Goal: Information Seeking & Learning: Learn about a topic

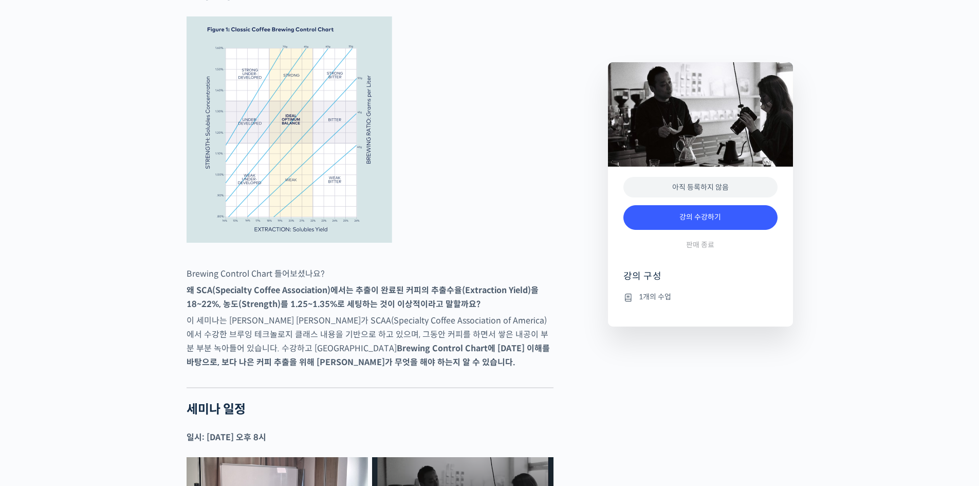
scroll to position [480, 0]
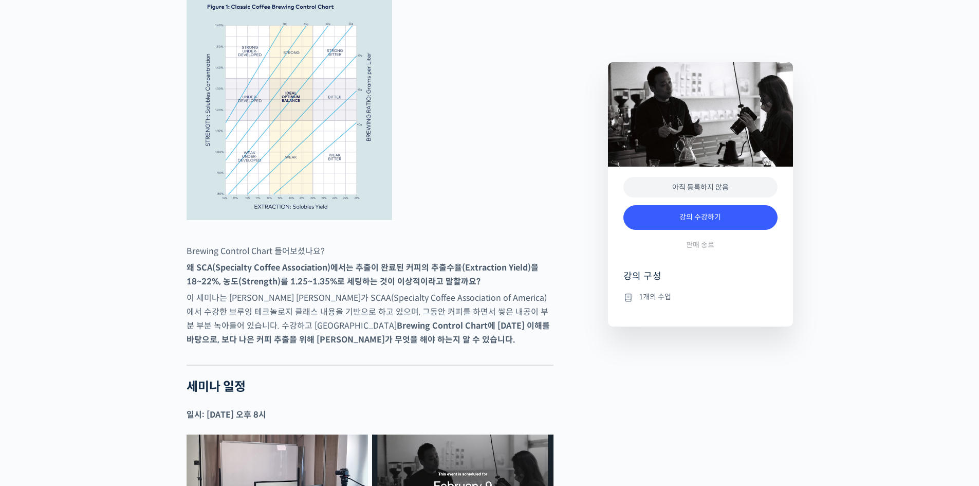
drag, startPoint x: 472, startPoint y: 263, endPoint x: 490, endPoint y: 314, distance: 54.0
click at [490, 313] on div "[PERSON_NAME] [PERSON_NAME]를 소개합니다 ! 현 뉴웨이브 커피 로스터스 대표 2012년 브루어스 국가대표 선발전 2위 2…" at bounding box center [370, 412] width 367 height 1707
click at [523, 329] on strong "Brewing Control Chart에 [DATE] 이해를 바탕으로, 보다 나은 커피 추출을 위해 [PERSON_NAME]가 무엇을 해야 하…" at bounding box center [368, 332] width 363 height 25
drag, startPoint x: 529, startPoint y: 342, endPoint x: 529, endPoint y: 255, distance: 86.9
click at [529, 255] on div "[PERSON_NAME] [PERSON_NAME]를 소개합니다 ! 현 뉴웨이브 커피 로스터스 대표 2012년 브루어스 국가대표 선발전 2위 2…" at bounding box center [370, 412] width 367 height 1707
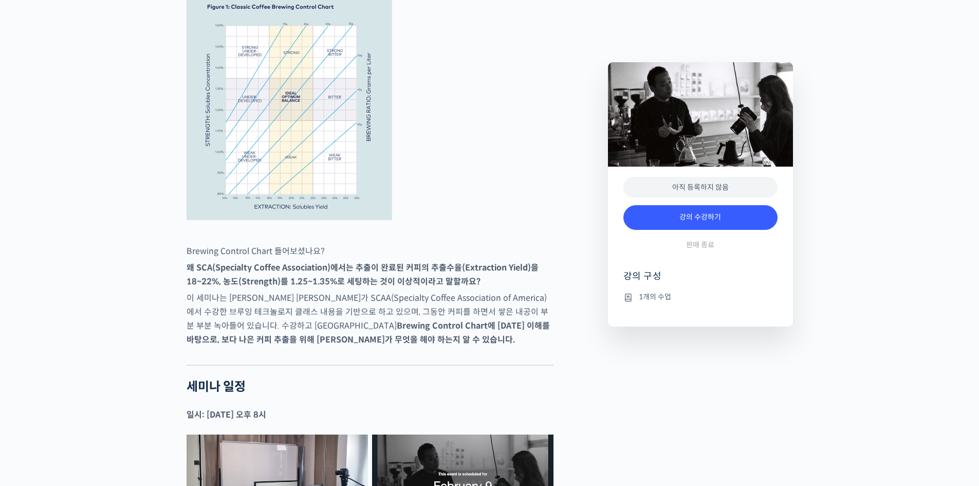
click at [529, 255] on p "Brewing Control Chart 들어보셨나요?" at bounding box center [370, 251] width 367 height 14
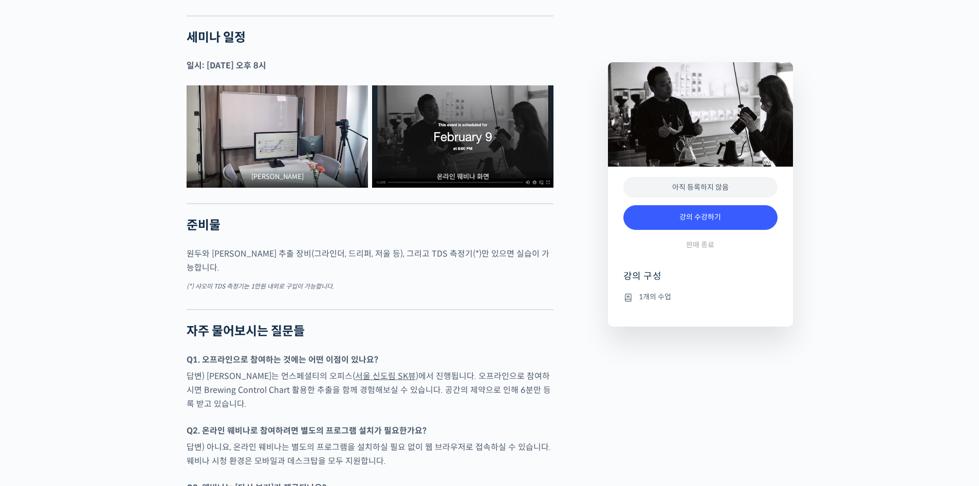
scroll to position [891, 0]
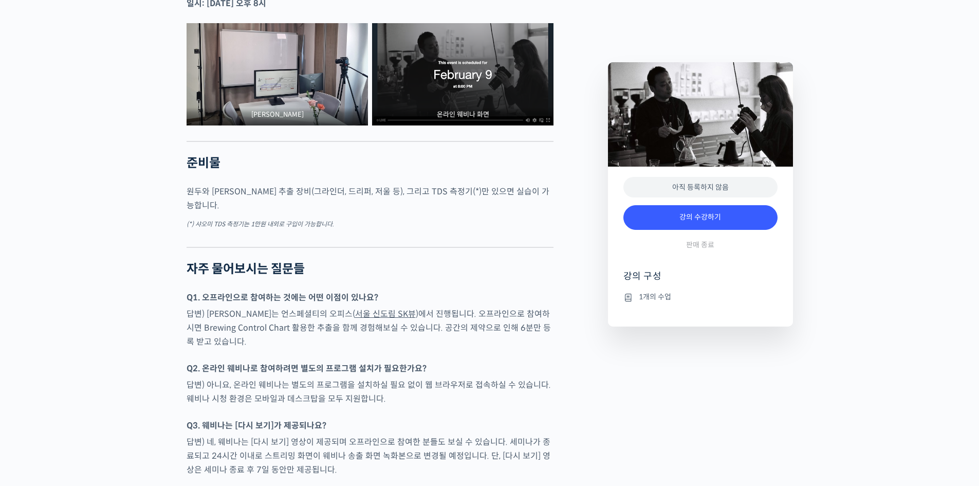
drag, startPoint x: 529, startPoint y: 181, endPoint x: 530, endPoint y: 221, distance: 40.1
click at [530, 221] on div "[PERSON_NAME] [PERSON_NAME]를 소개합니다 ! 현 뉴웨이브 커피 로스터스 대표 2012년 브루어스 국가대표 선발전 2위 2…" at bounding box center [370, 1] width 367 height 1707
click at [530, 231] on div at bounding box center [370, 238] width 367 height 15
drag, startPoint x: 298, startPoint y: 311, endPoint x: 541, endPoint y: 320, distance: 243.3
click at [508, 320] on p "답변) 오프라인 세미나는 언스페셜티의 오피스( [GEOGRAPHIC_DATA] )에서 진행됩니다. 오프라인으로 참여하시면 Brewing Con…" at bounding box center [370, 328] width 367 height 42
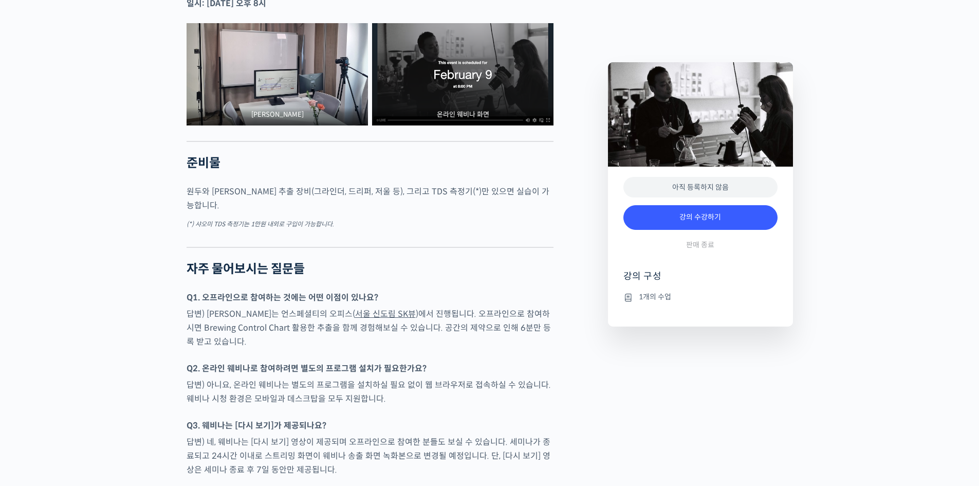
click at [613, 322] on div "아직 등록하지 않음 강의 수강하기 판매 종료 강의 구성 1개의 수업" at bounding box center [700, 247] width 185 height 160
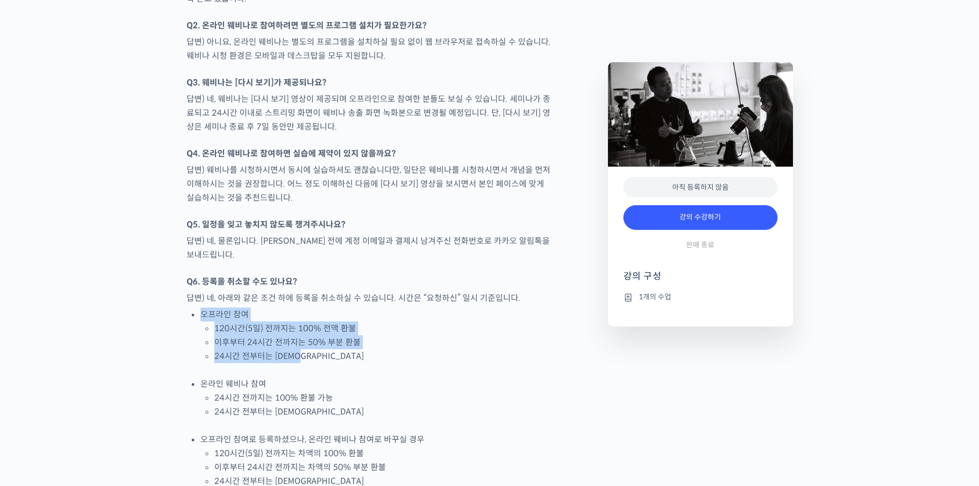
click at [517, 349] on li "24시간 전부터는 [DEMOGRAPHIC_DATA]" at bounding box center [383, 356] width 339 height 14
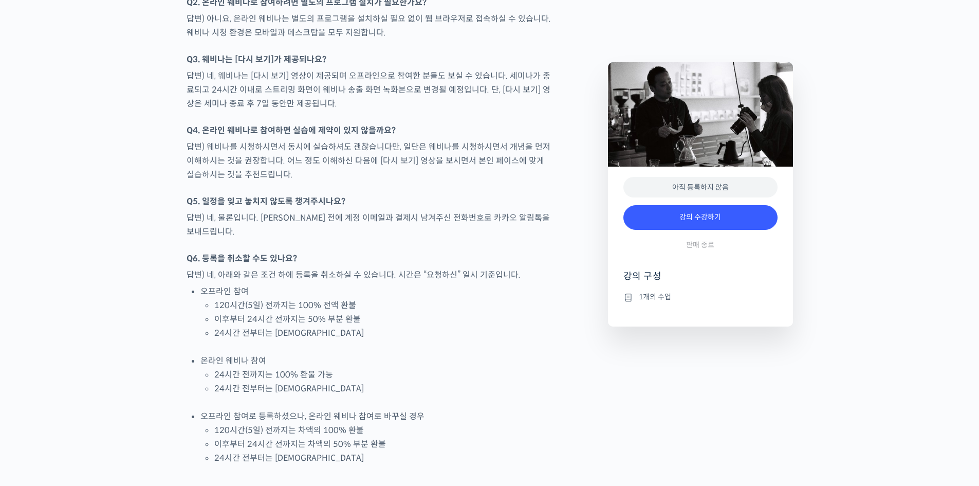
scroll to position [1467, 0]
